Goal: Find specific page/section: Find specific page/section

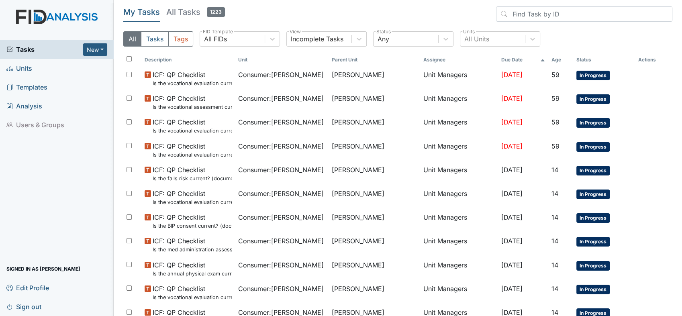
click at [29, 68] on span "Units" at bounding box center [19, 68] width 26 height 12
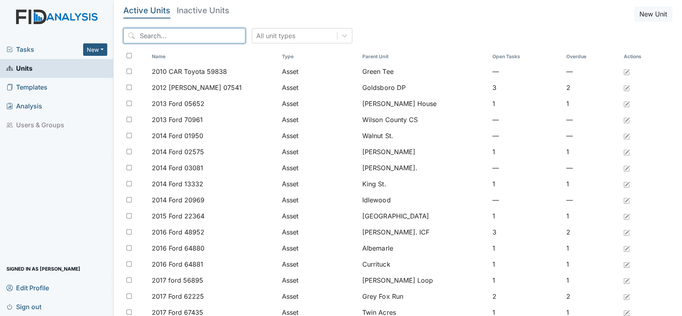
click at [186, 37] on input "search" at bounding box center [184, 35] width 122 height 15
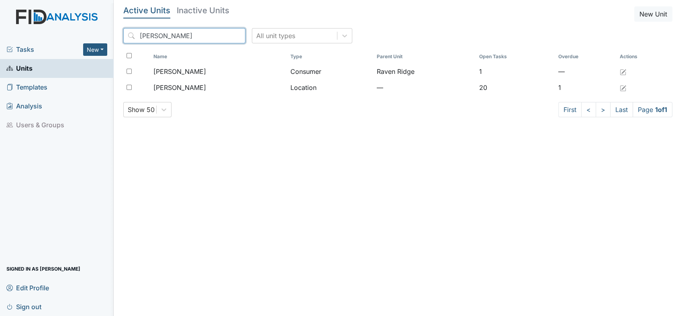
type input "lockwood"
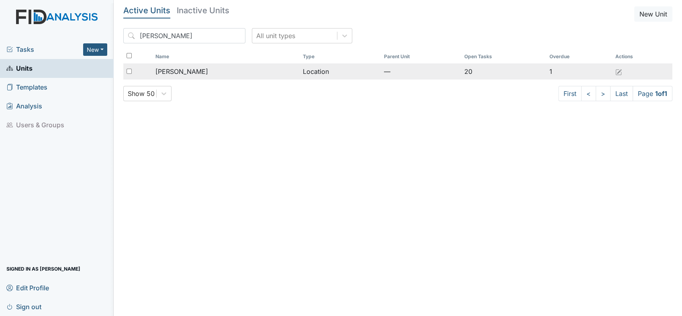
click at [176, 73] on span "[PERSON_NAME]" at bounding box center [181, 72] width 53 height 10
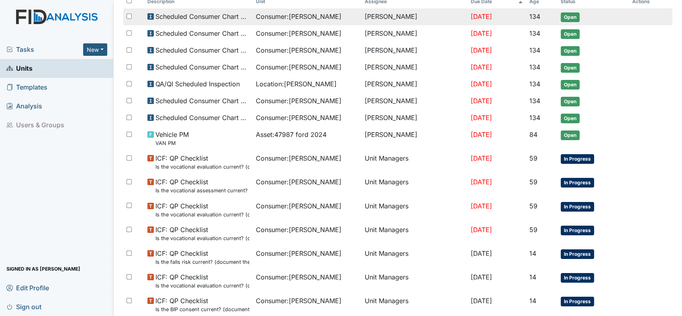
scroll to position [134, 0]
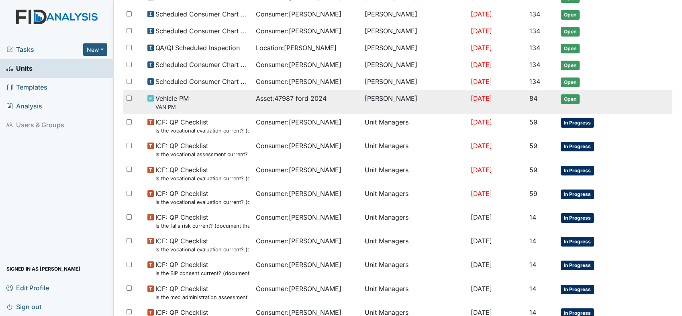
click at [190, 98] on div "Vehicle PM VAN PM" at bounding box center [198, 102] width 102 height 17
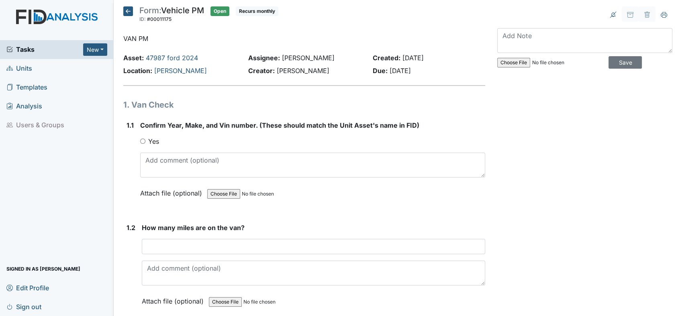
click at [129, 10] on icon at bounding box center [128, 11] width 10 height 10
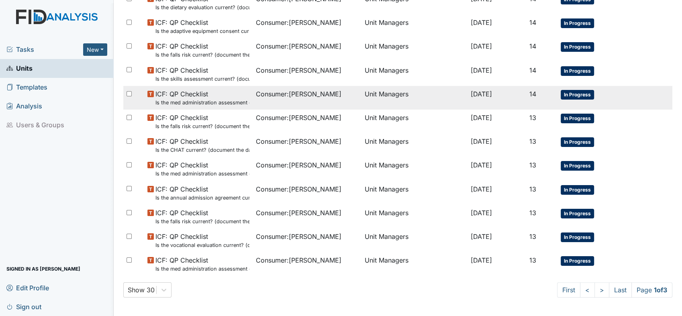
scroll to position [495, 0]
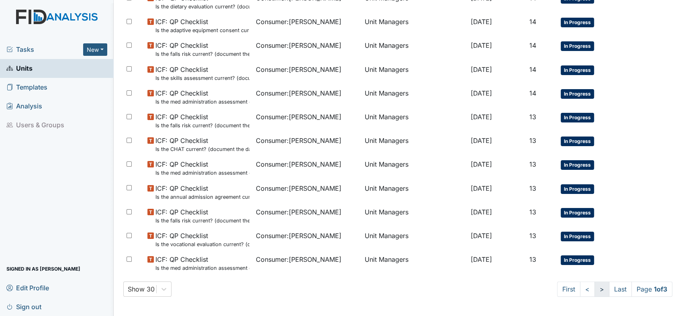
click at [594, 286] on link ">" at bounding box center [601, 288] width 15 height 15
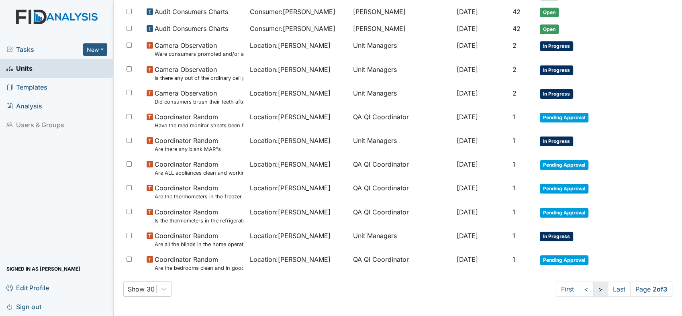
scroll to position [454, 0]
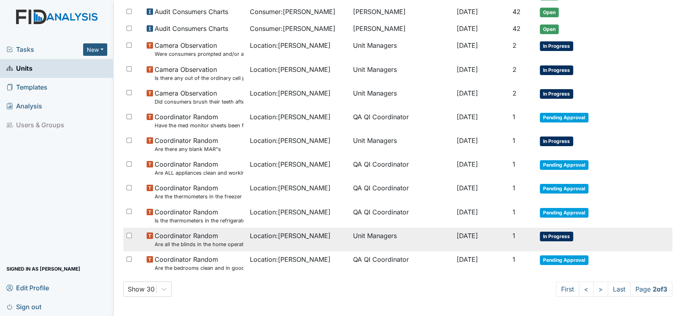
click at [205, 237] on span "Coordinator Random Are all the blinds in the home operational and clean?" at bounding box center [199, 239] width 89 height 17
